Goal: Task Accomplishment & Management: Use online tool/utility

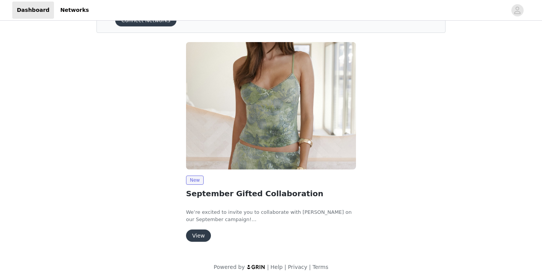
scroll to position [43, 0]
click at [206, 232] on button "View" at bounding box center [198, 236] width 25 height 12
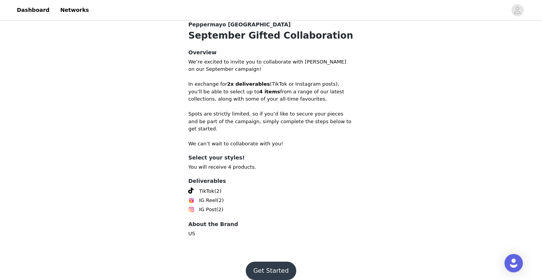
scroll to position [298, 0]
click at [265, 263] on button "Get Started" at bounding box center [271, 272] width 51 height 18
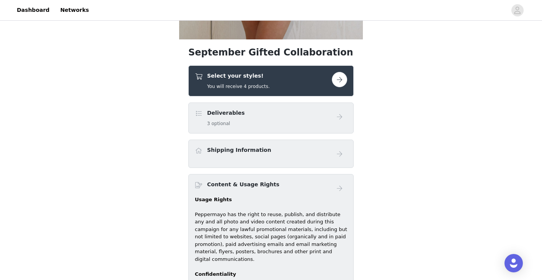
scroll to position [259, 0]
click at [309, 75] on div "Select your styles! You will receive 4 products." at bounding box center [263, 81] width 137 height 18
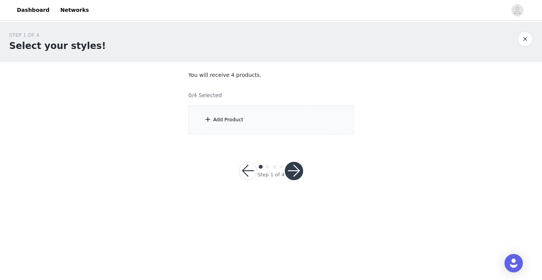
click at [288, 116] on div "Add Product" at bounding box center [270, 120] width 165 height 29
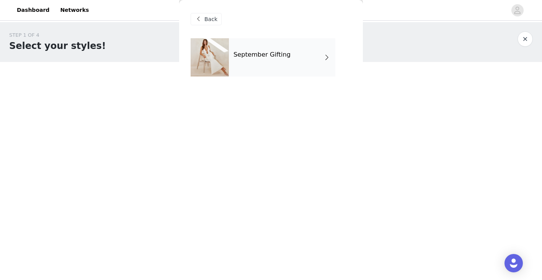
click at [294, 65] on div "September Gifting" at bounding box center [282, 57] width 106 height 38
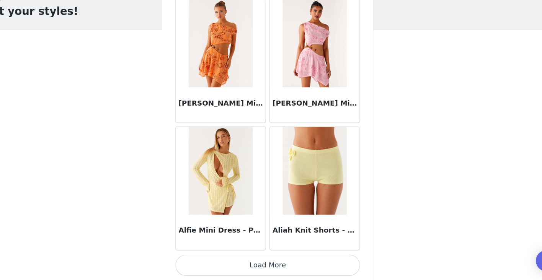
click at [235, 258] on button "Load More" at bounding box center [271, 267] width 161 height 18
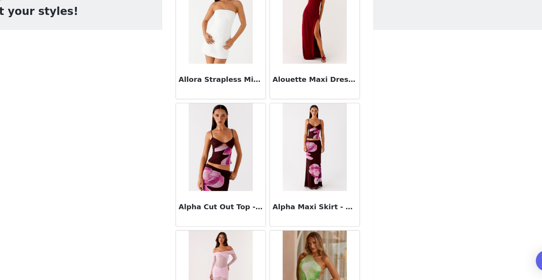
scroll to position [1689, 0]
